Goal: Find specific page/section: Find specific page/section

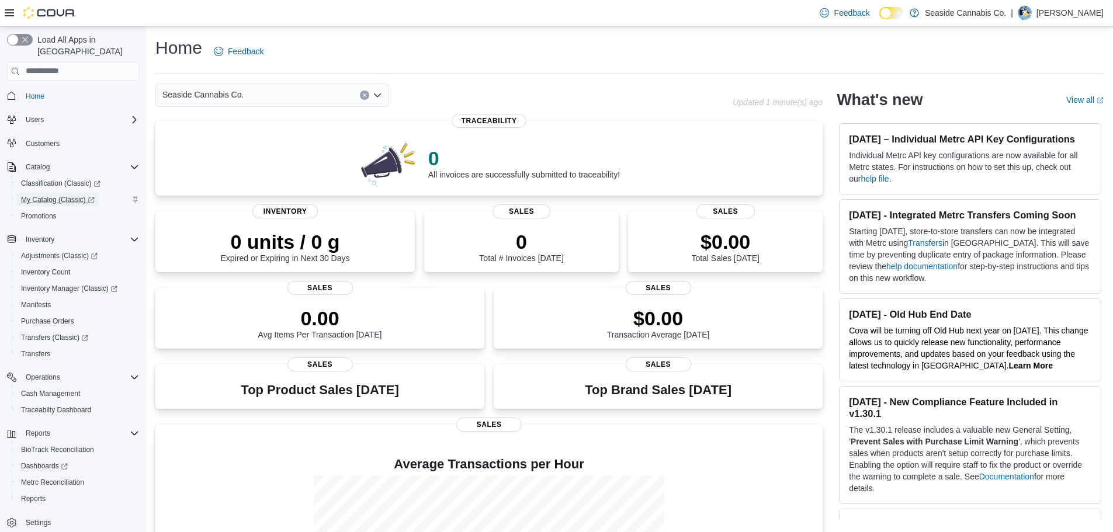
click at [55, 195] on span "My Catalog (Classic)" at bounding box center [58, 199] width 74 height 9
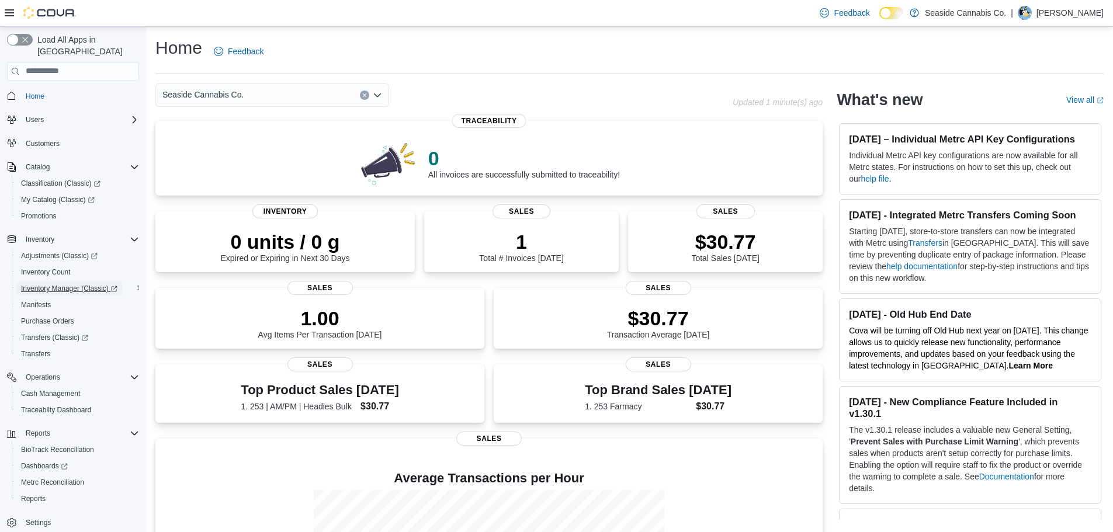
click at [72, 284] on span "Inventory Manager (Classic)" at bounding box center [69, 288] width 96 height 9
